Goal: Transaction & Acquisition: Book appointment/travel/reservation

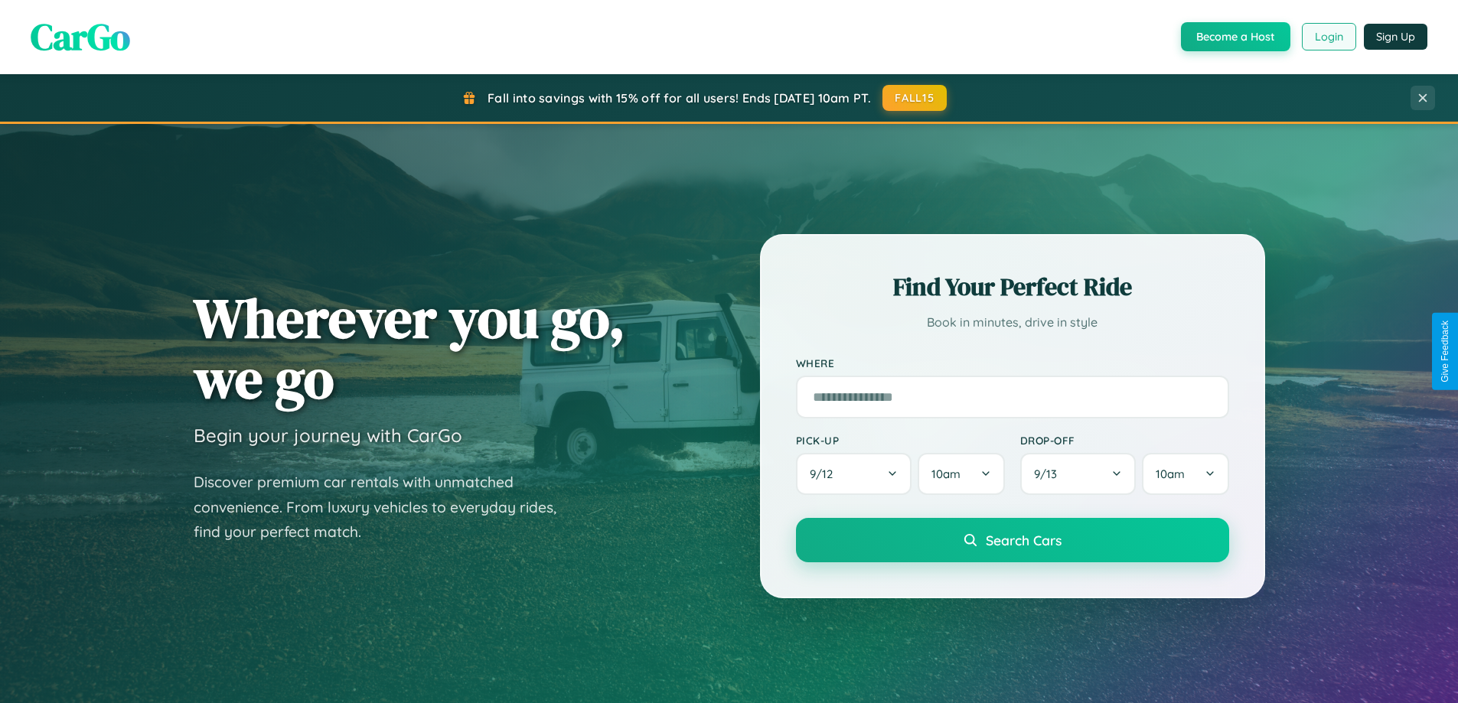
click at [1328, 37] on button "Login" at bounding box center [1329, 37] width 54 height 28
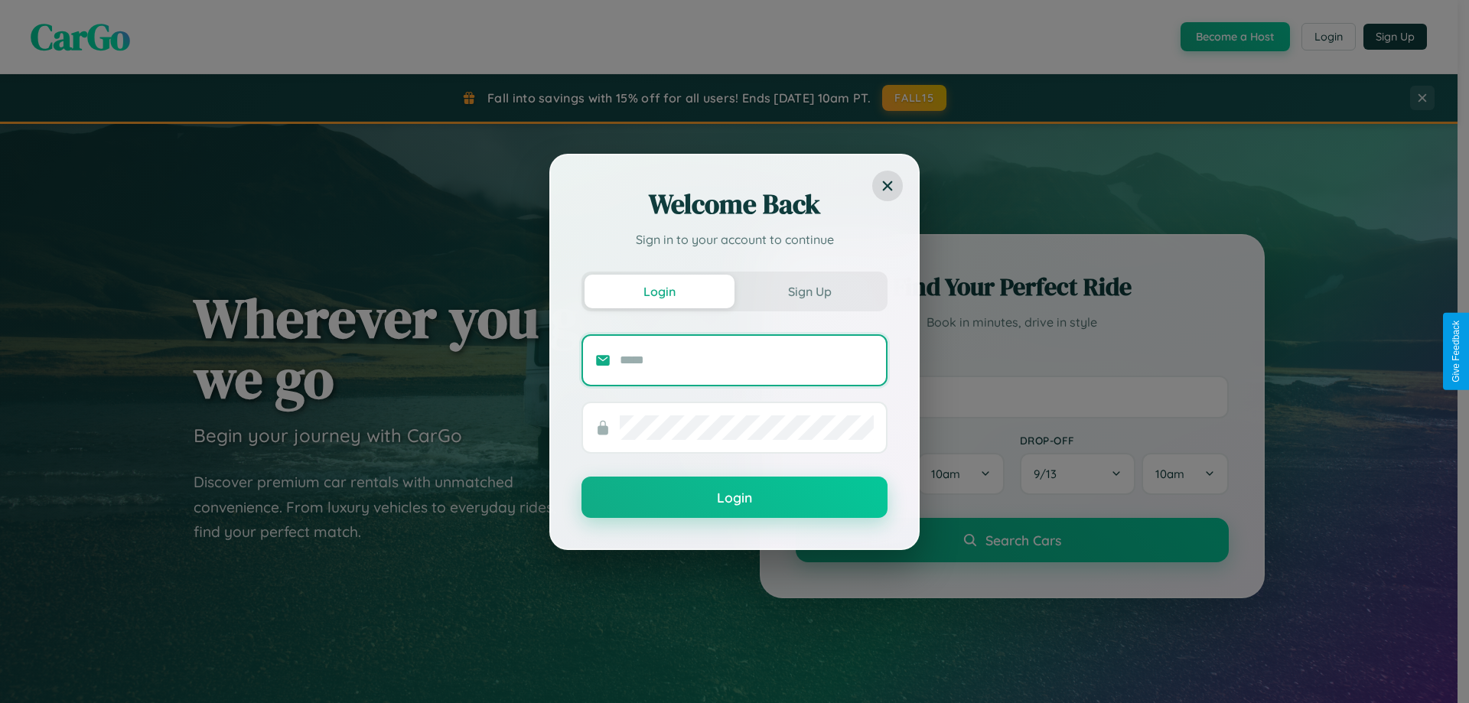
click at [747, 360] on input "text" at bounding box center [747, 360] width 254 height 24
type input "**********"
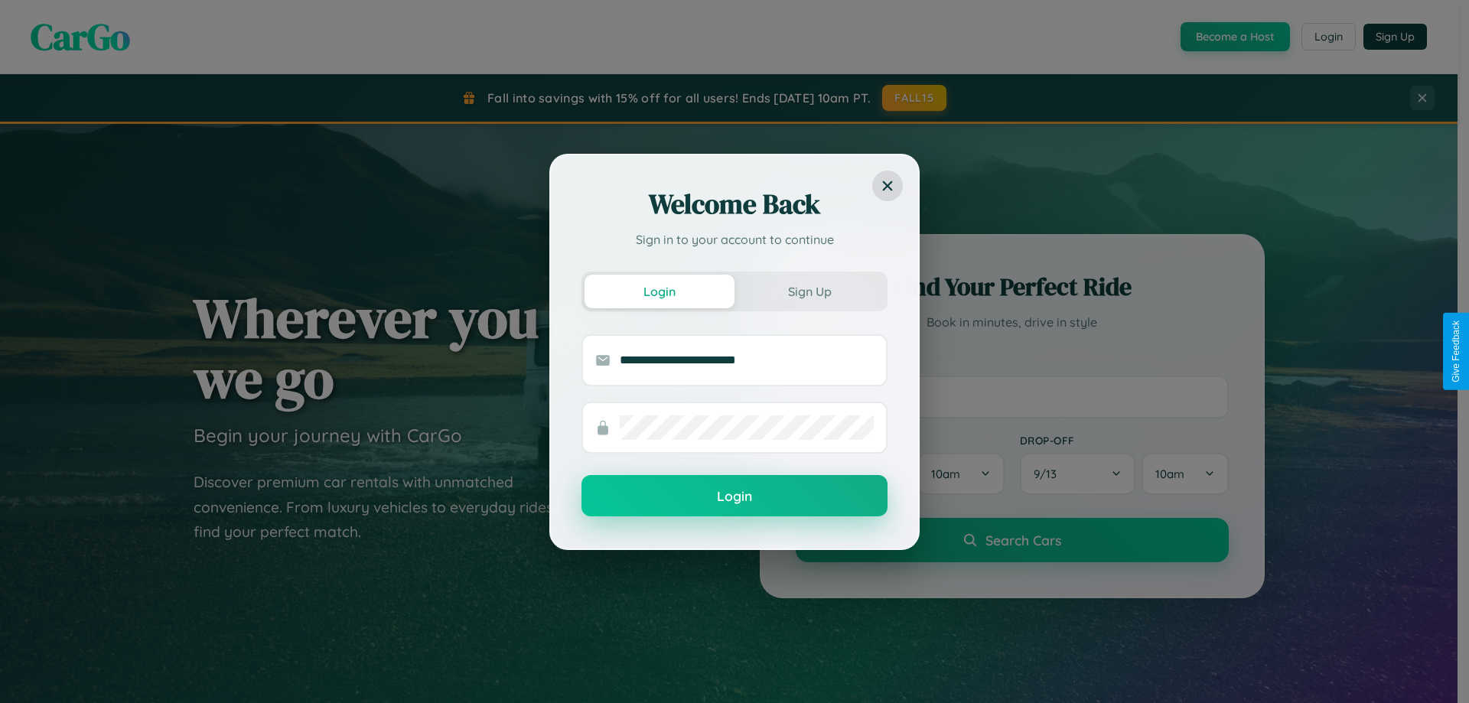
click at [735, 497] on button "Login" at bounding box center [735, 495] width 306 height 41
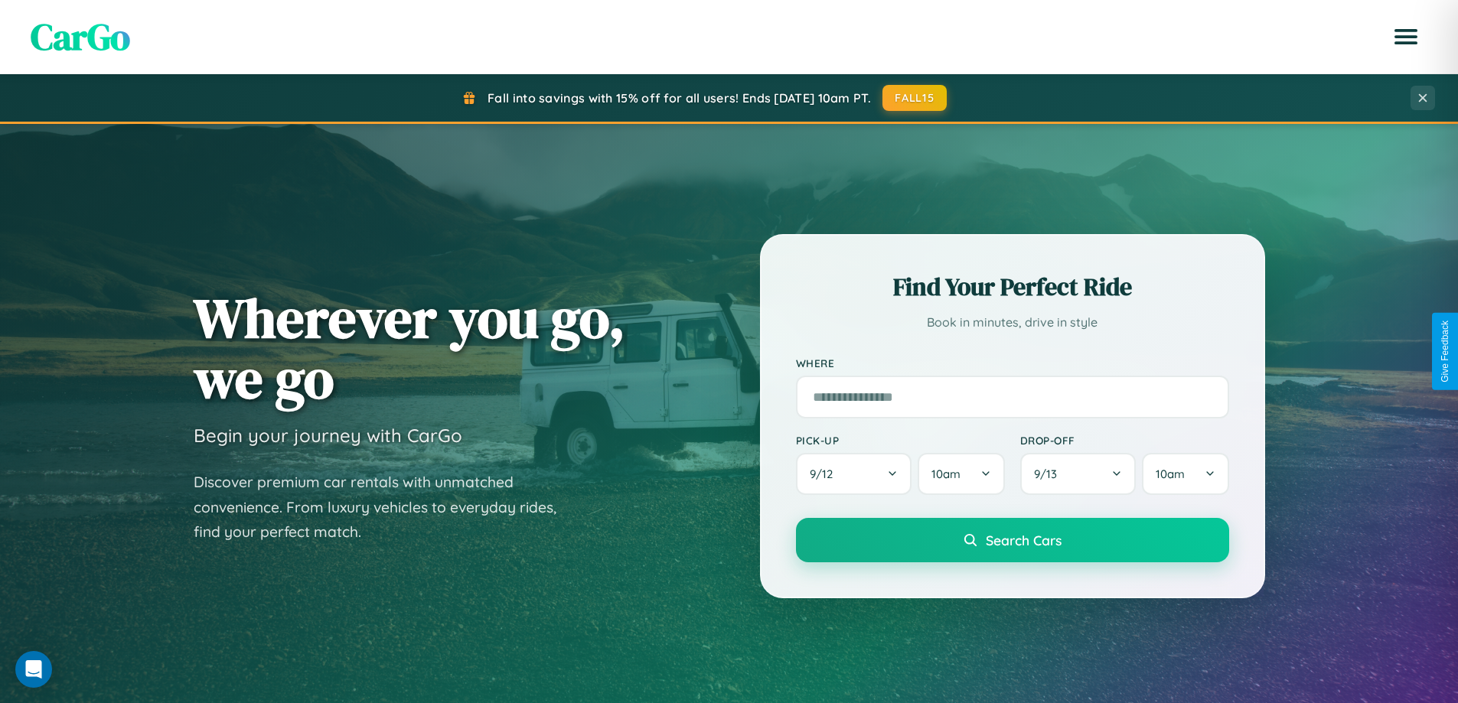
scroll to position [1053, 0]
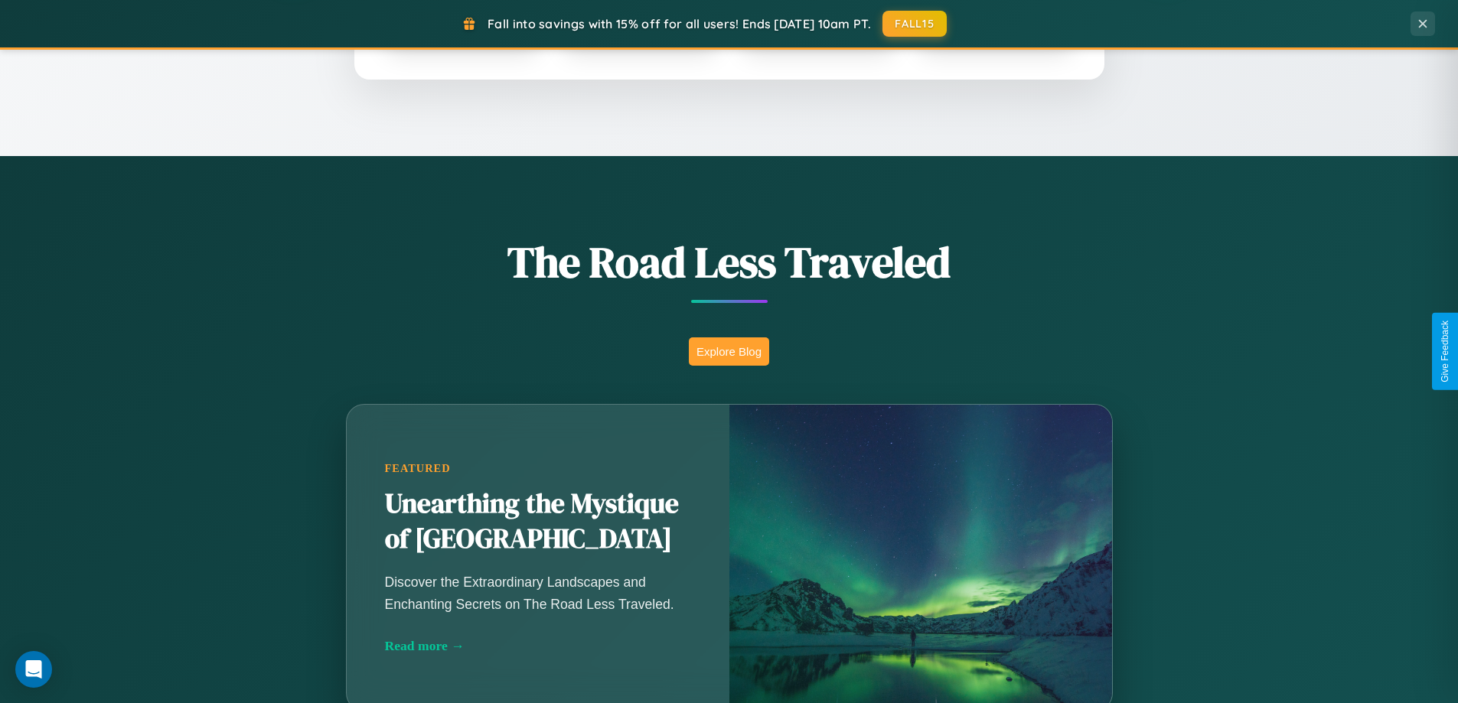
click at [729, 351] on button "Explore Blog" at bounding box center [729, 352] width 80 height 28
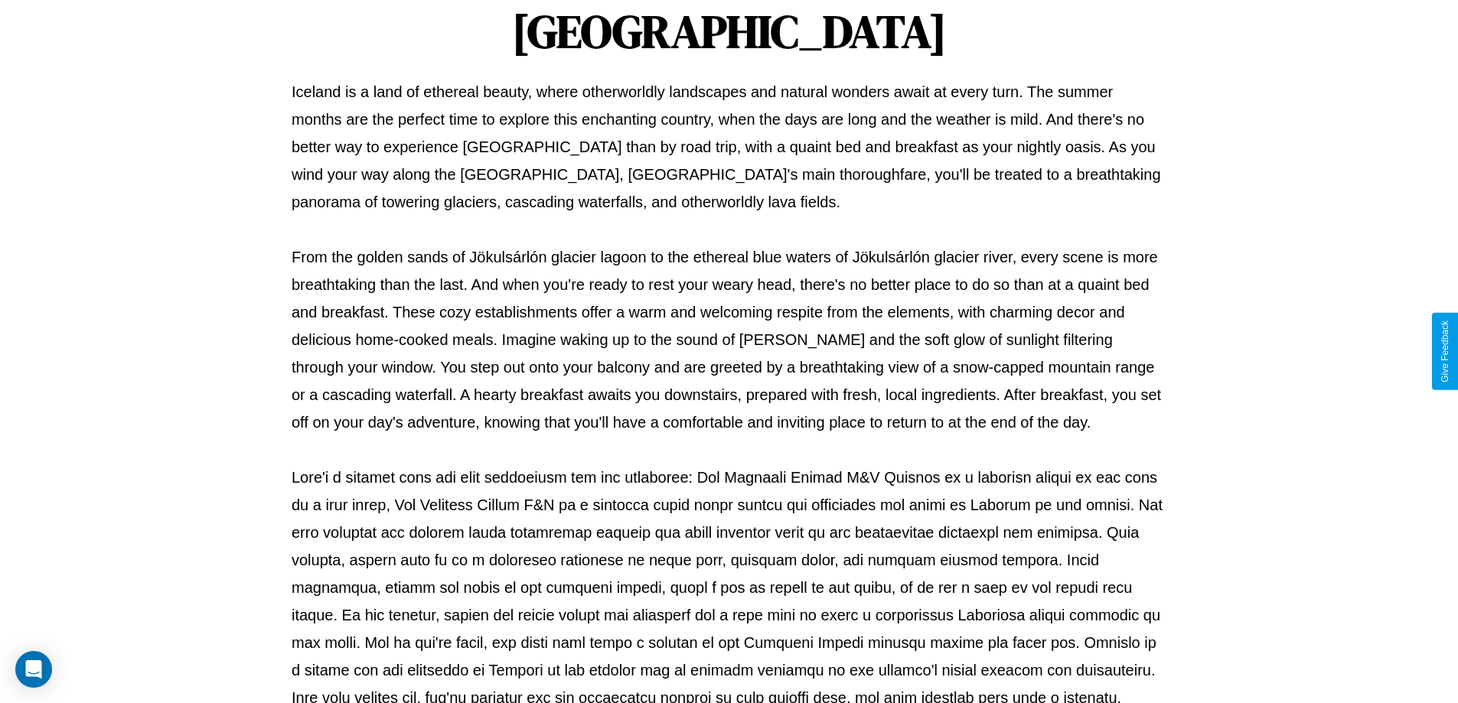
scroll to position [495, 0]
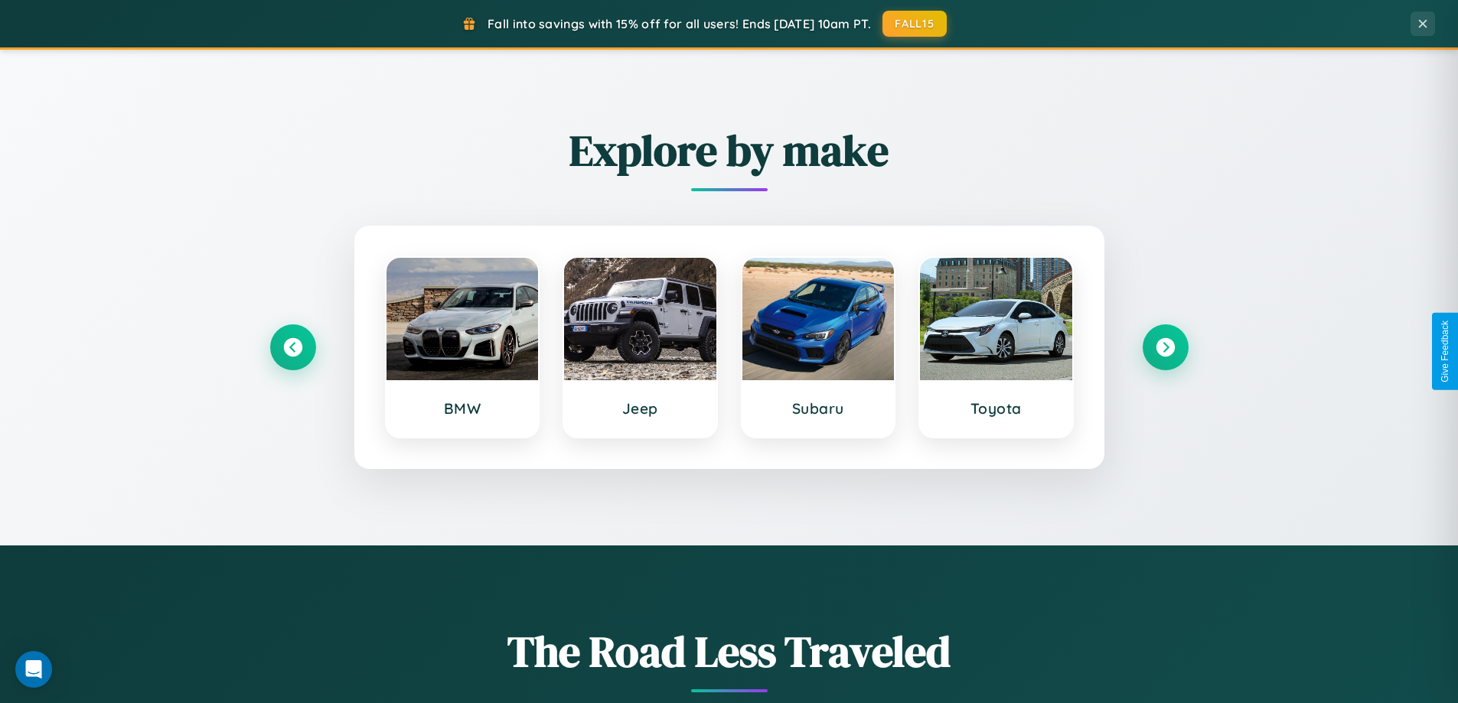
scroll to position [660, 0]
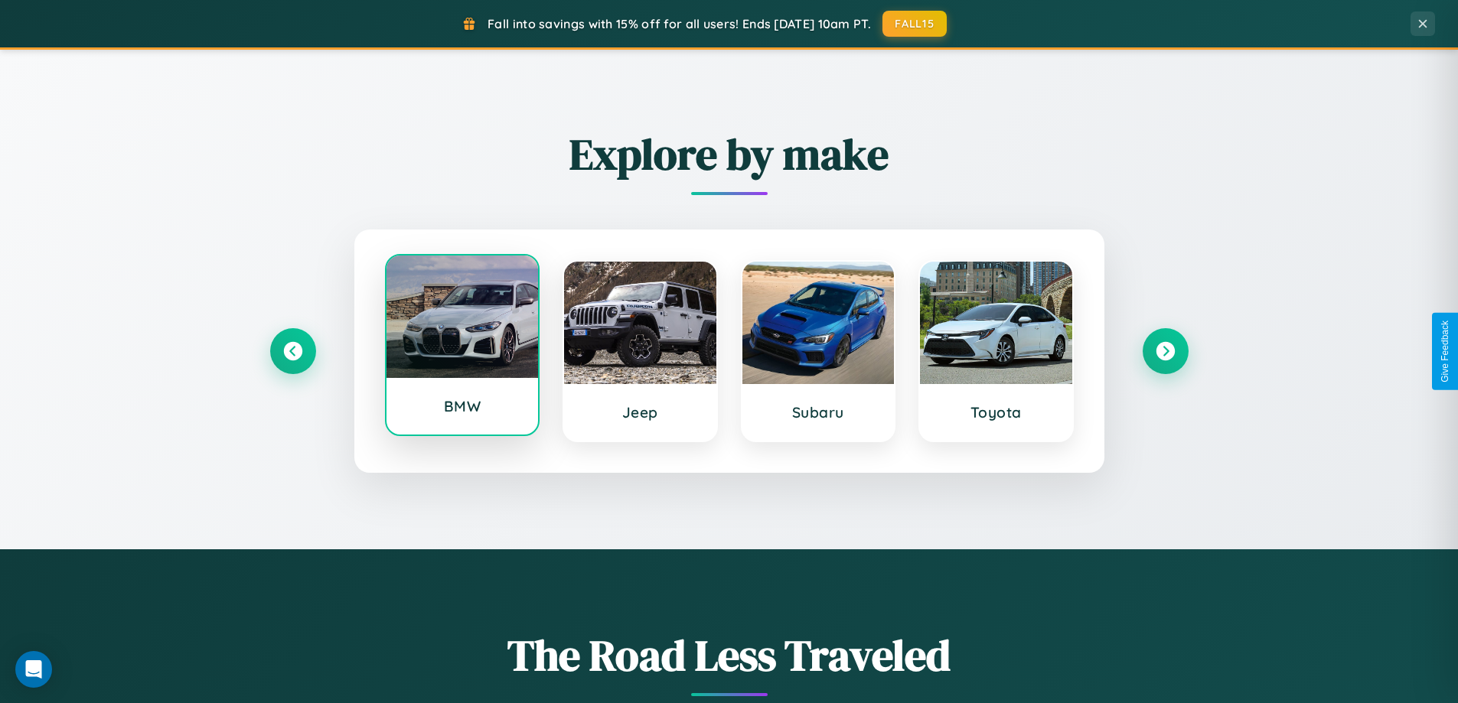
click at [462, 346] on div at bounding box center [463, 317] width 152 height 122
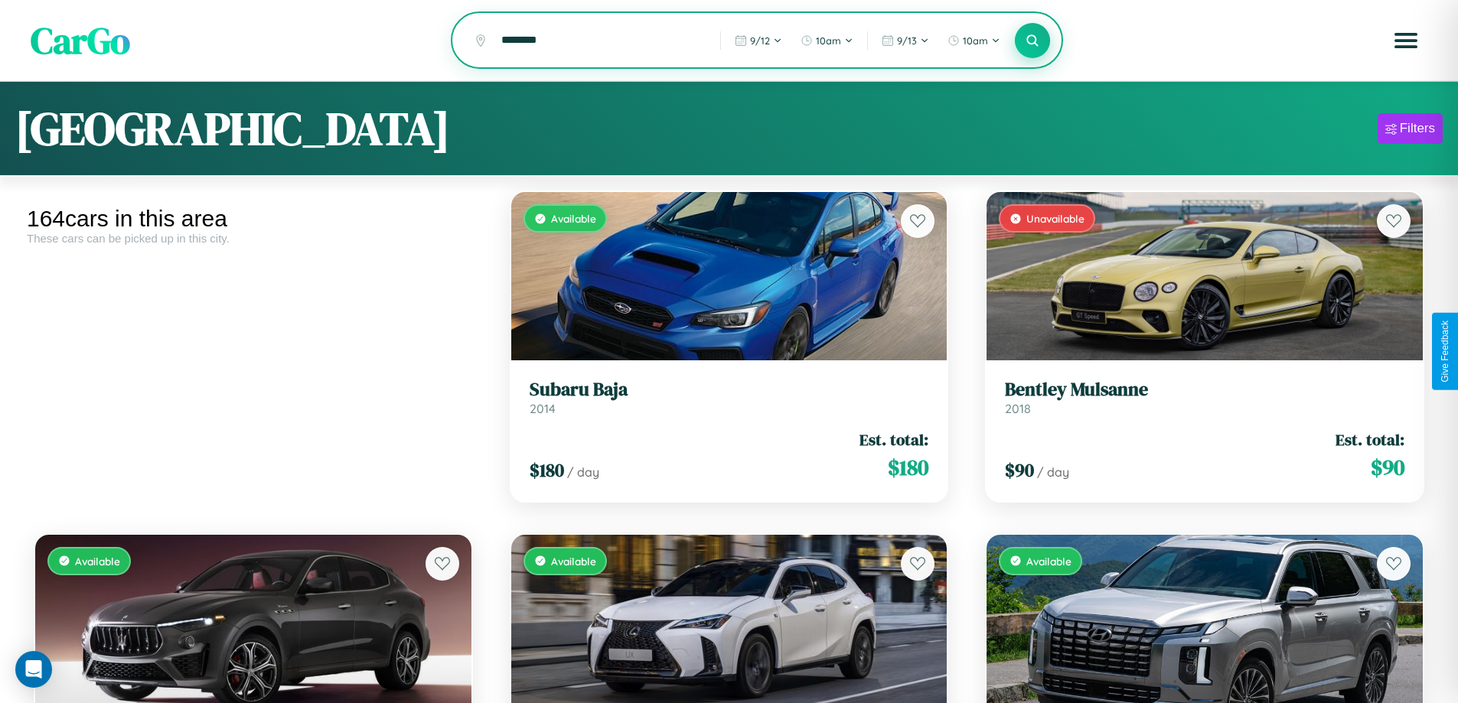
click at [1032, 41] on icon at bounding box center [1033, 40] width 15 height 15
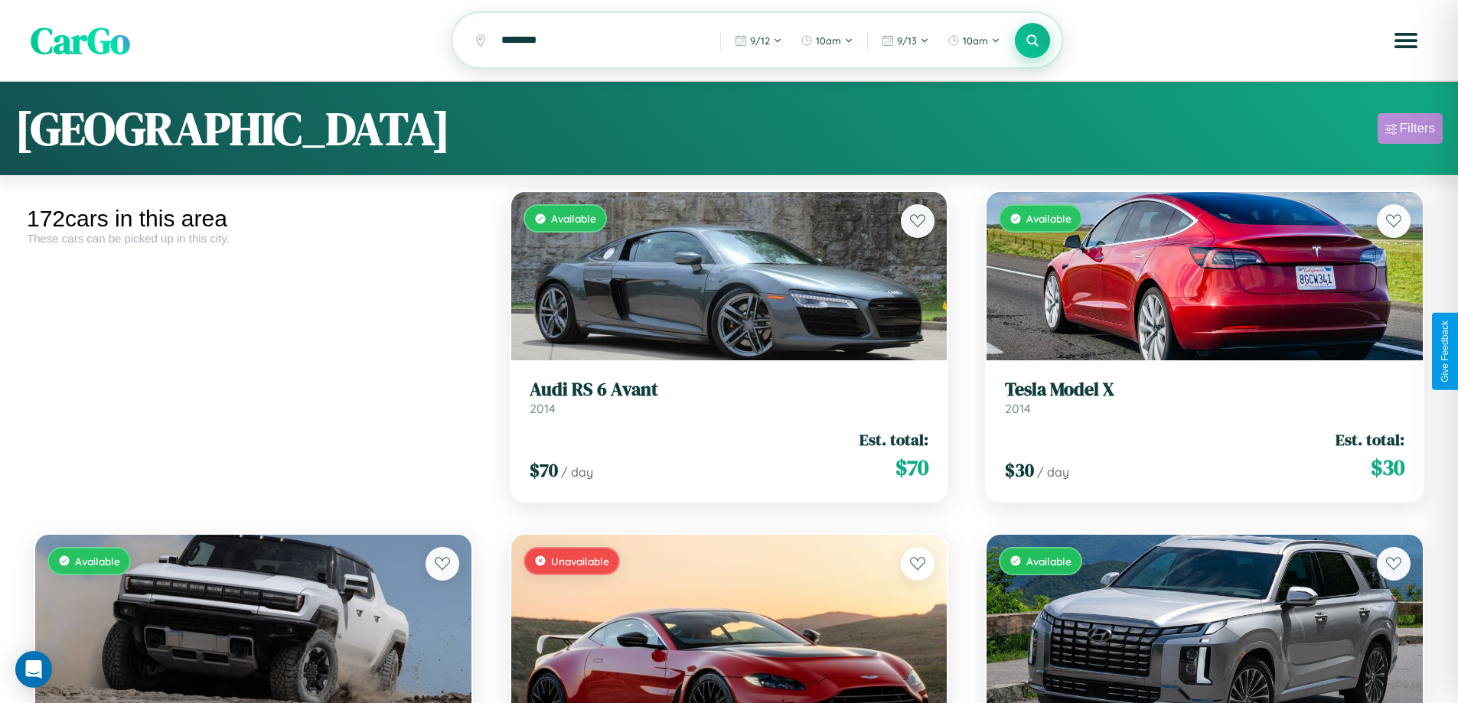
click at [1410, 131] on div "Filters" at bounding box center [1417, 128] width 35 height 15
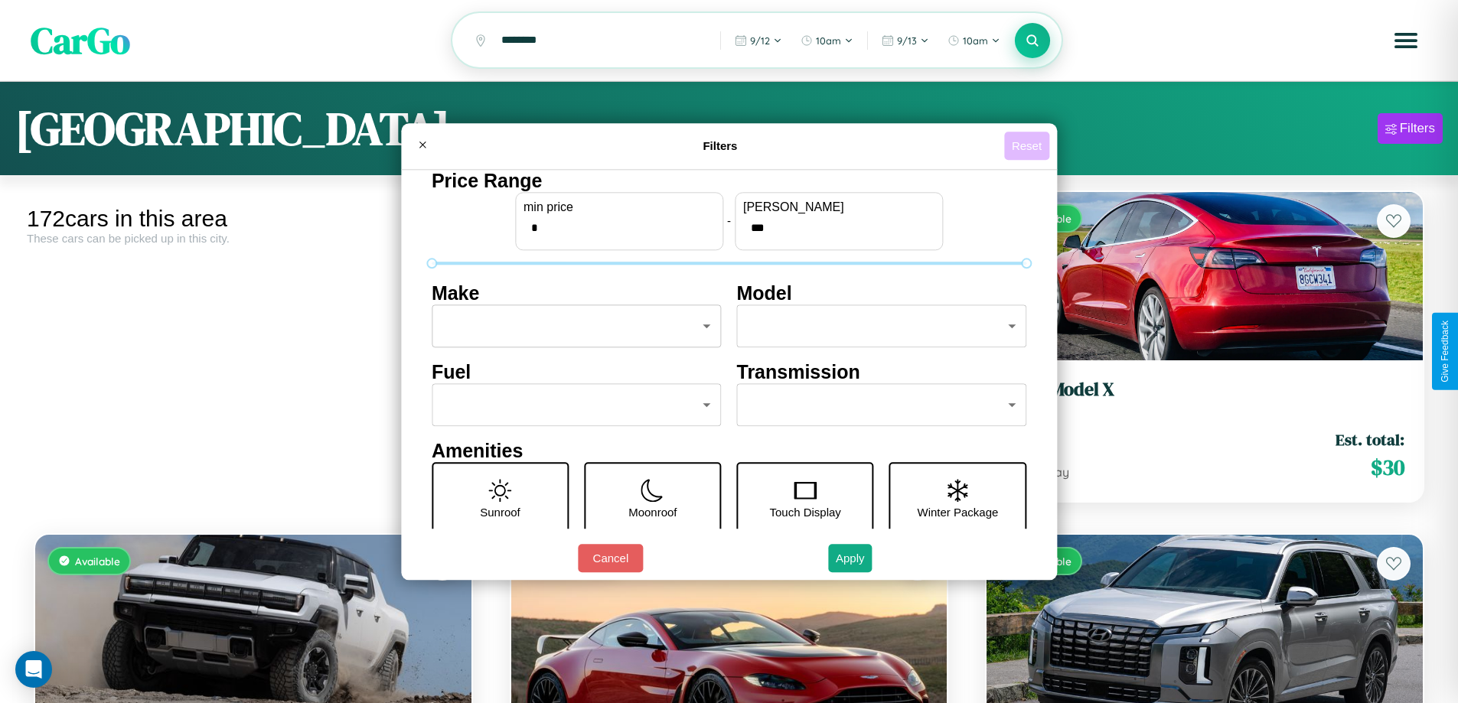
click at [1029, 145] on button "Reset" at bounding box center [1026, 146] width 45 height 28
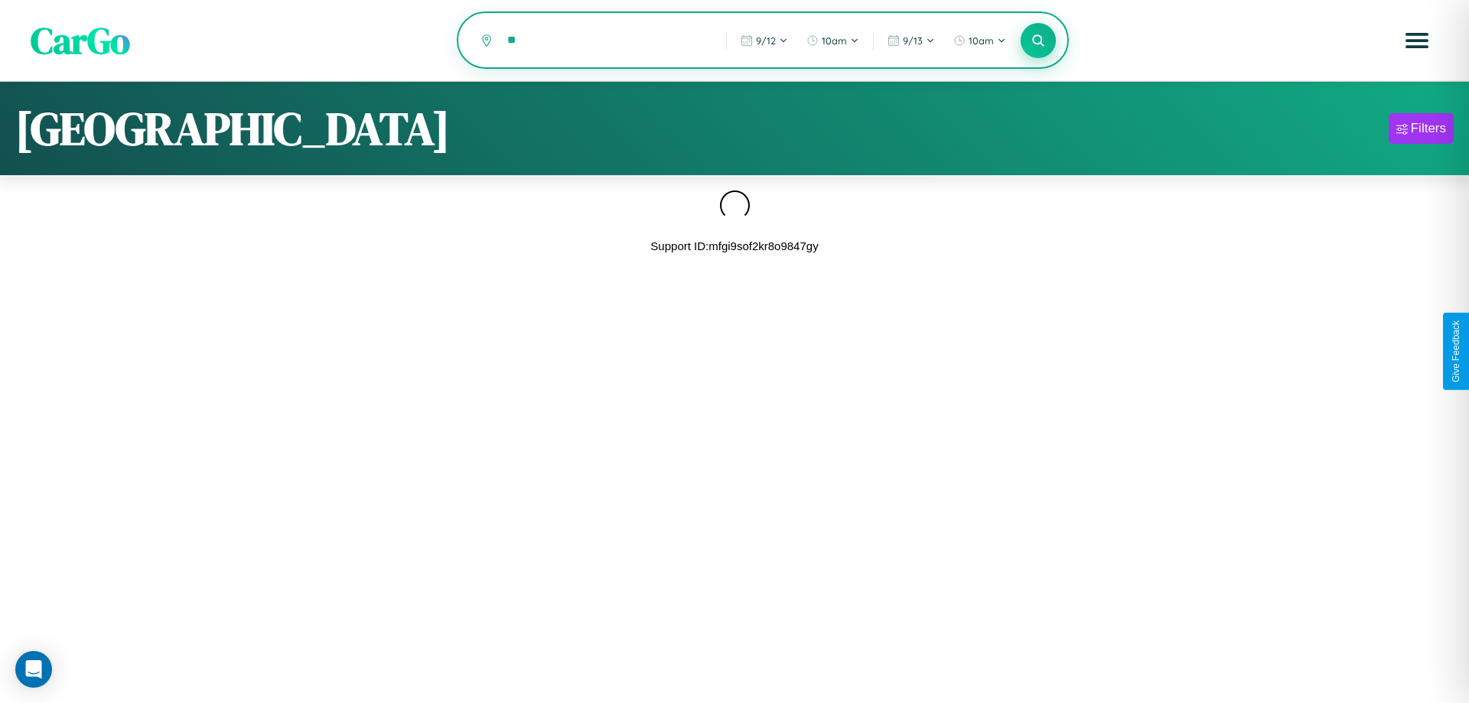
type input "*"
type input "******"
click at [1039, 41] on icon at bounding box center [1038, 40] width 15 height 15
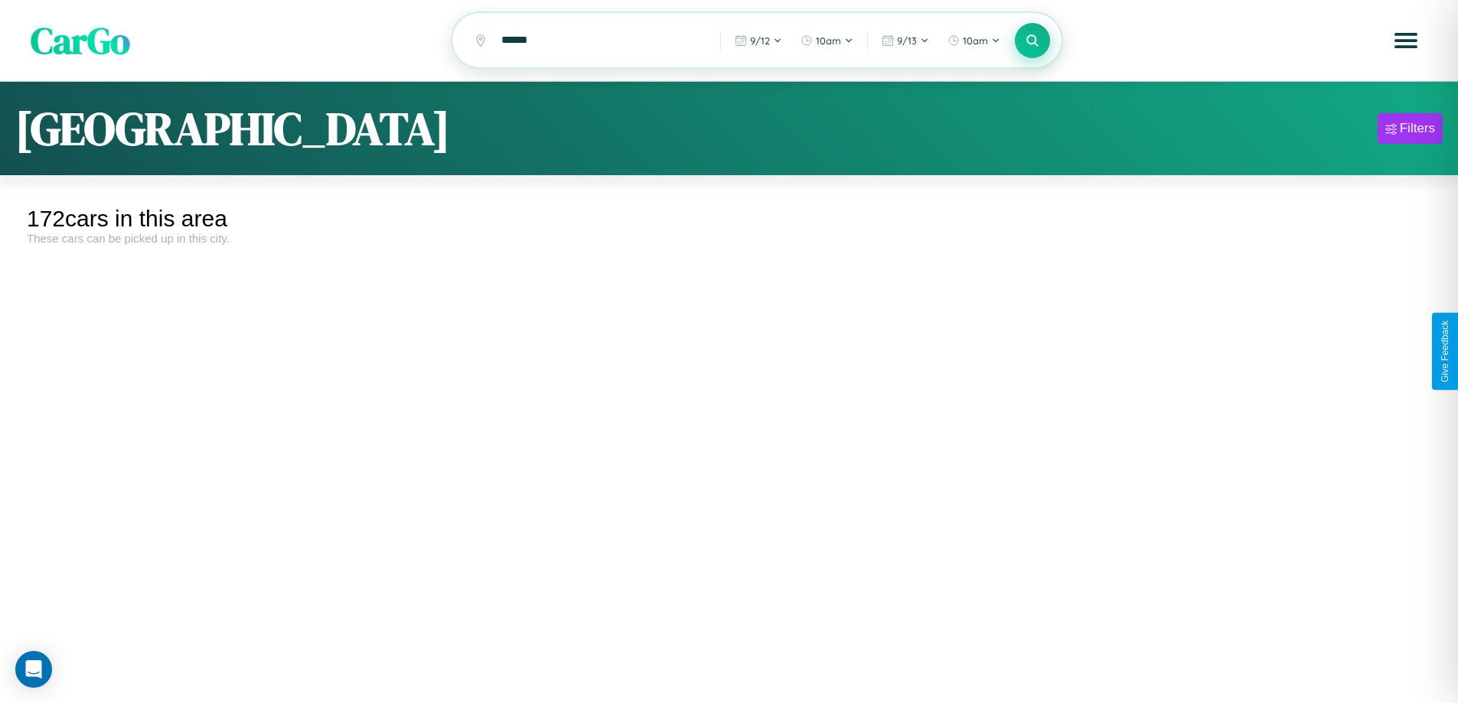
scroll to position [16323, 0]
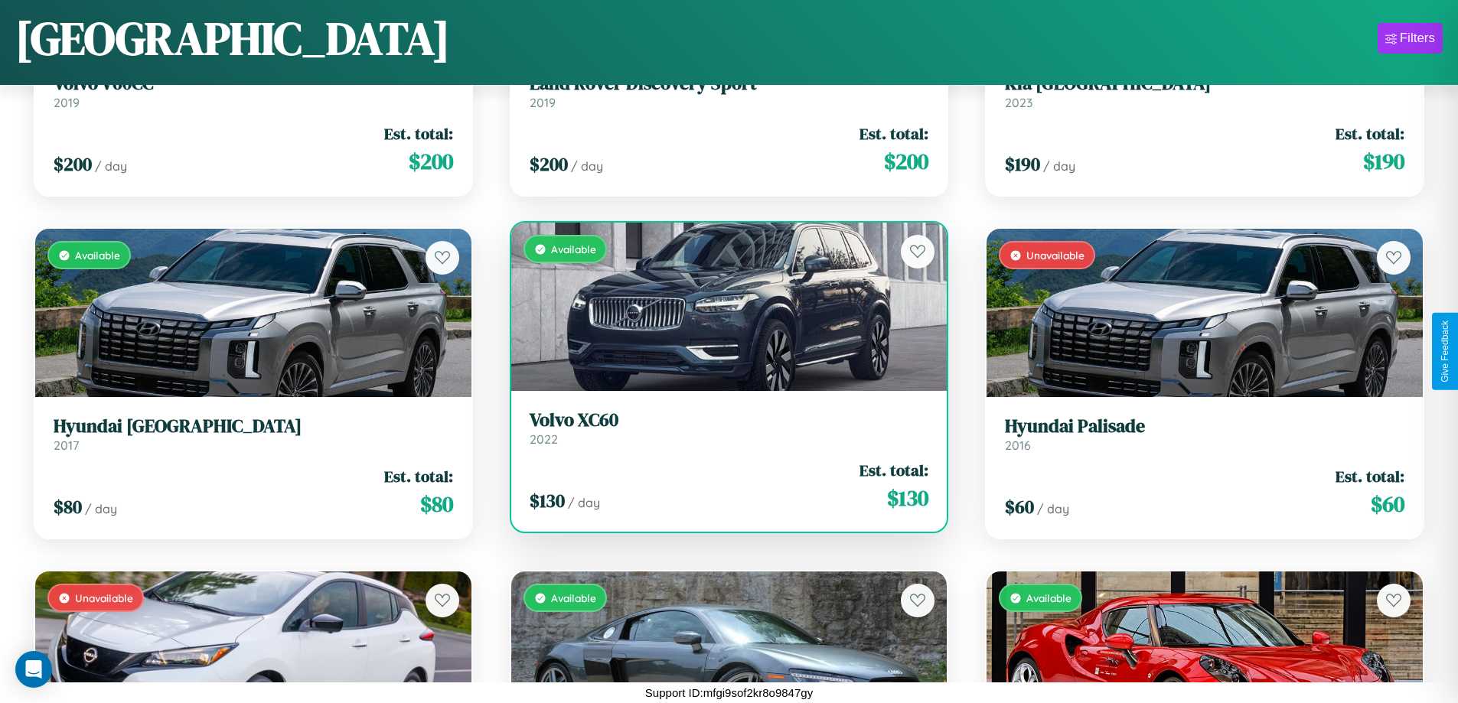
click at [722, 434] on link "Volvo XC60 2022" at bounding box center [730, 428] width 400 height 38
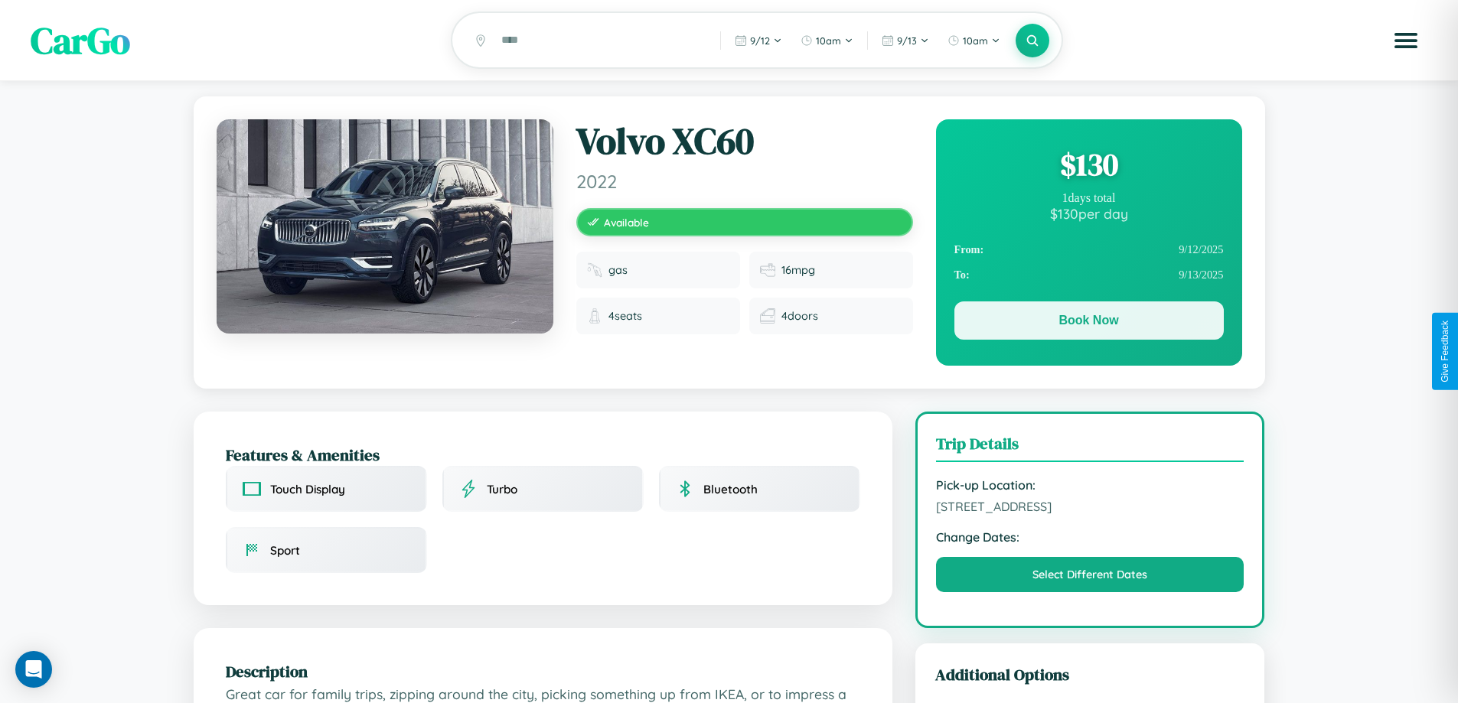
click at [1088, 323] on button "Book Now" at bounding box center [1088, 321] width 269 height 38
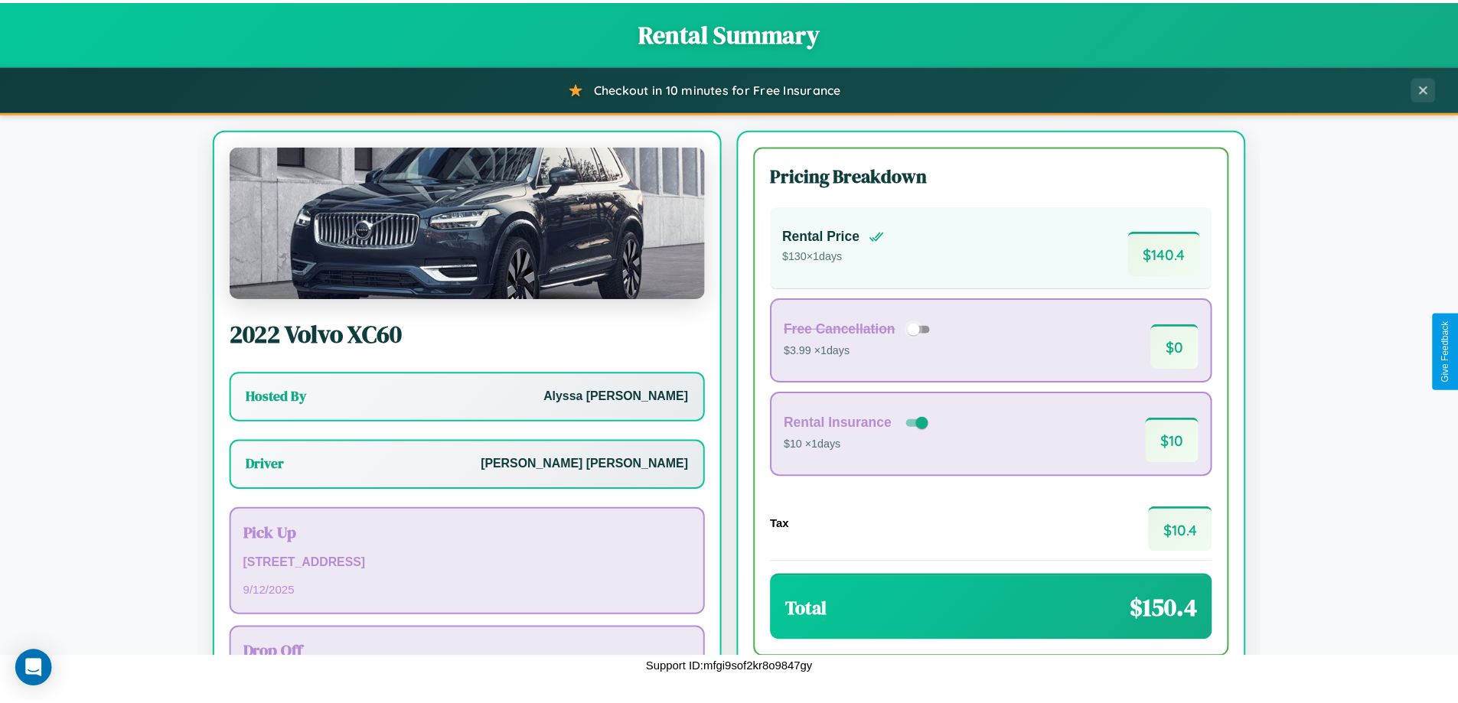
scroll to position [110, 0]
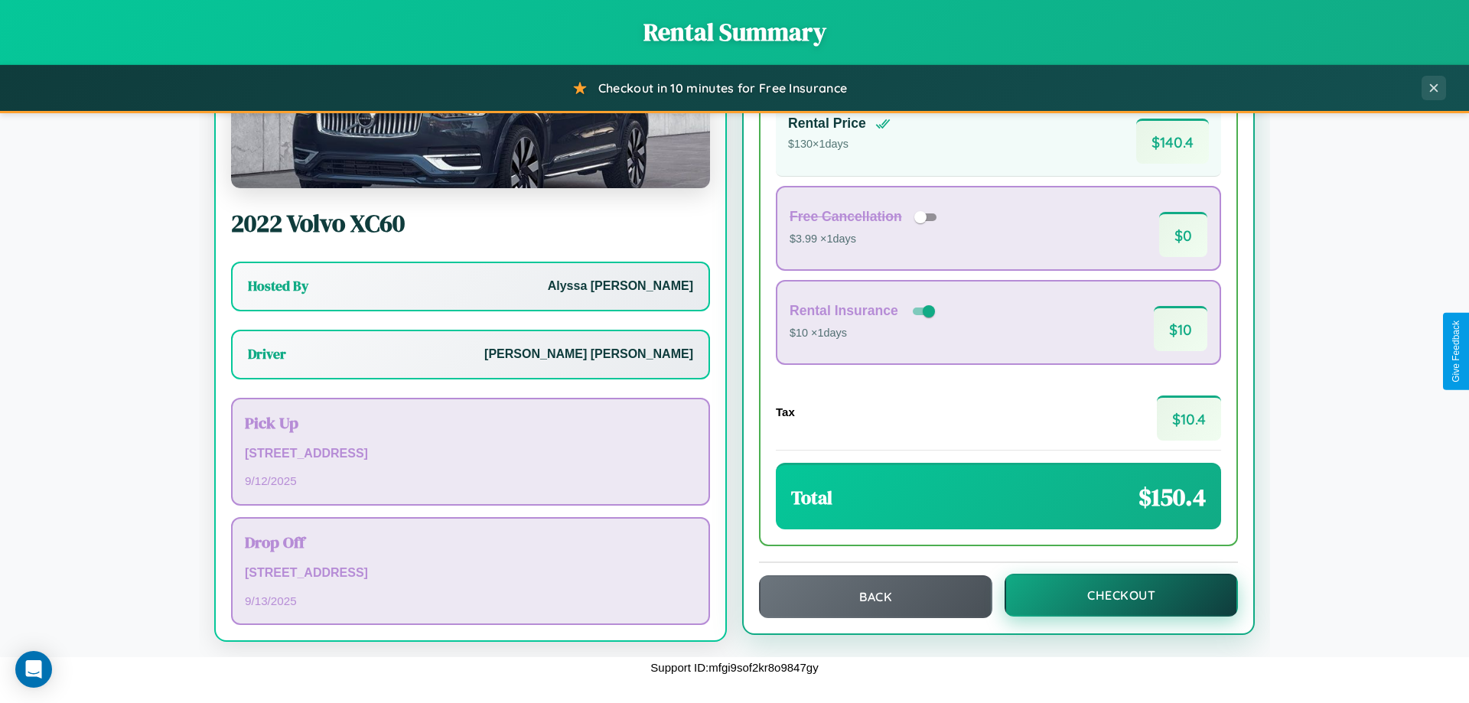
click at [1111, 595] on button "Checkout" at bounding box center [1121, 595] width 233 height 43
